Goal: Transaction & Acquisition: Obtain resource

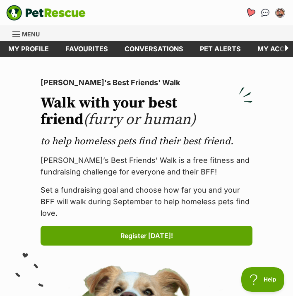
click at [252, 12] on icon "Favourites" at bounding box center [250, 13] width 10 height 10
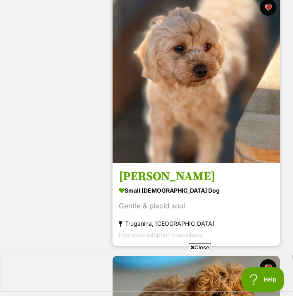
scroll to position [3291, 0]
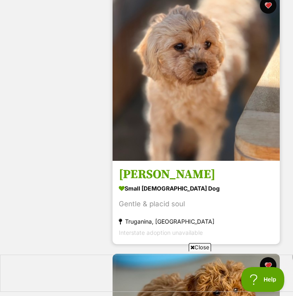
click at [197, 185] on div "small [DEMOGRAPHIC_DATA] Dog" at bounding box center [196, 188] width 155 height 12
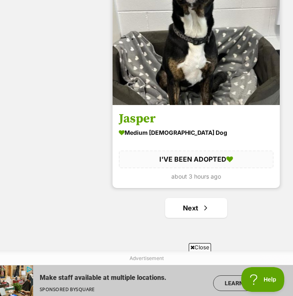
scroll to position [5166, 0]
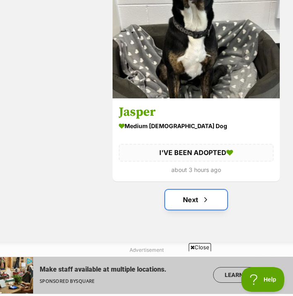
click at [202, 197] on span "Next page" at bounding box center [206, 200] width 8 height 10
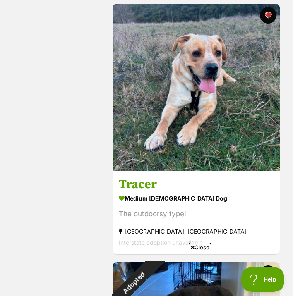
scroll to position [438, 0]
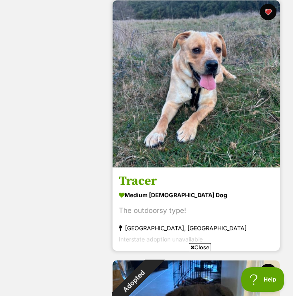
click at [202, 197] on div "medium [DEMOGRAPHIC_DATA] Dog" at bounding box center [196, 195] width 155 height 12
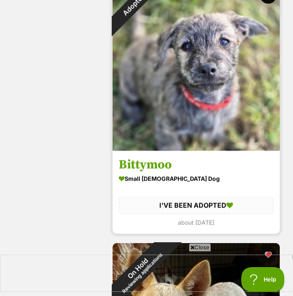
scroll to position [0, 0]
click at [157, 166] on h3 "Bittymoo" at bounding box center [196, 165] width 155 height 16
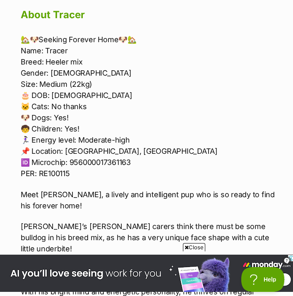
scroll to position [791, 0]
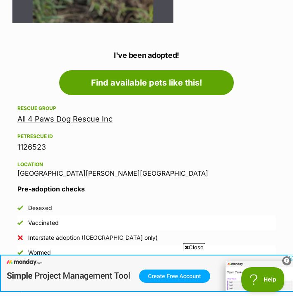
click at [63, 115] on link "All 4 Paws Dog Rescue Inc" at bounding box center [64, 119] width 95 height 9
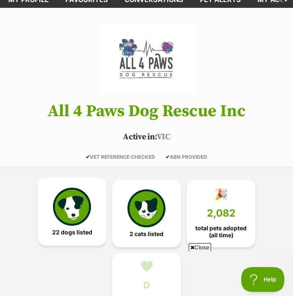
click at [84, 202] on img at bounding box center [72, 207] width 38 height 38
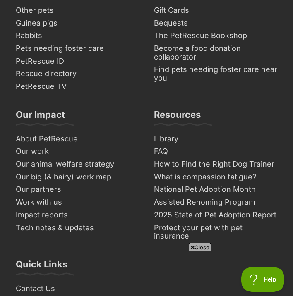
scroll to position [3479, 0]
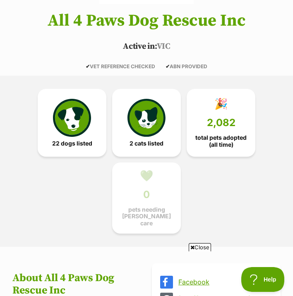
scroll to position [142, 0]
